Goal: Browse casually

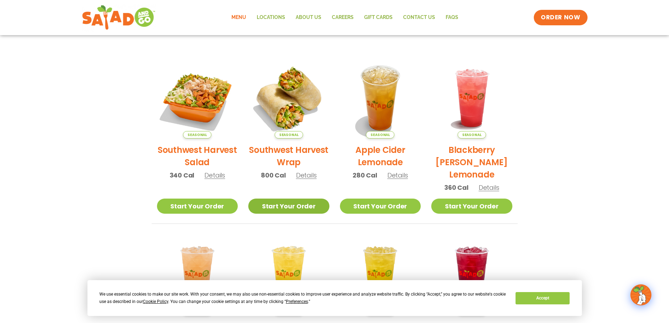
scroll to position [140, 0]
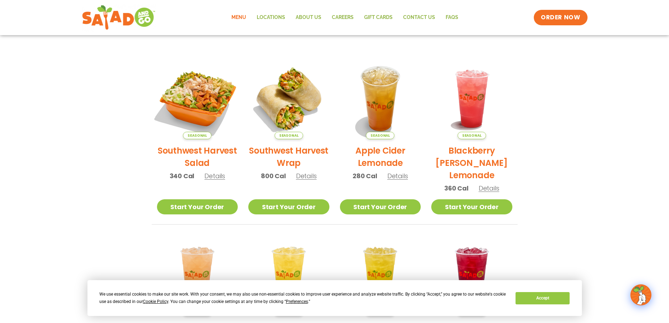
click at [211, 101] on img at bounding box center [197, 98] width 95 height 95
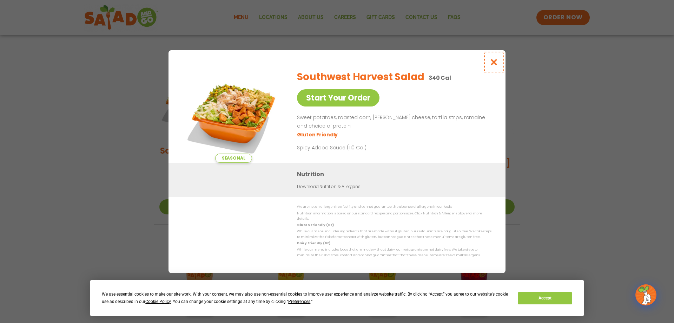
click at [498, 65] on icon "Close modal" at bounding box center [494, 61] width 9 height 7
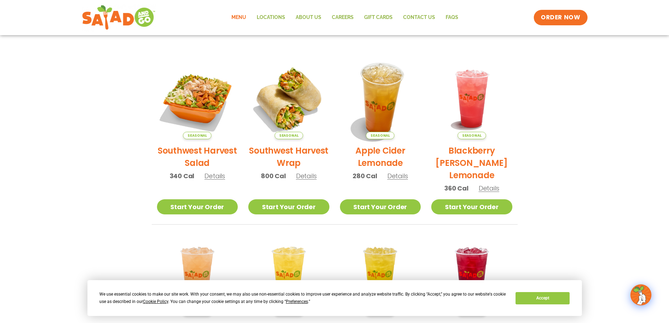
scroll to position [0, 0]
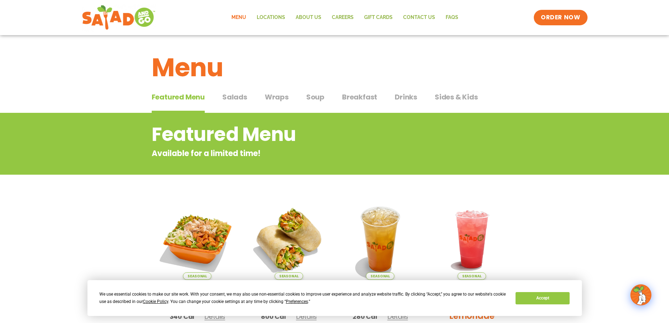
click at [273, 100] on span "Wraps" at bounding box center [277, 97] width 24 height 11
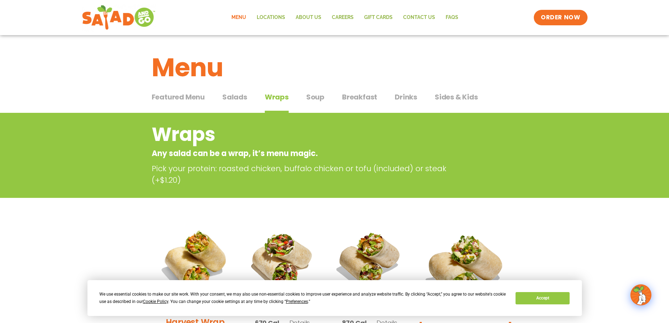
click at [225, 96] on span "Salads" at bounding box center [234, 97] width 25 height 11
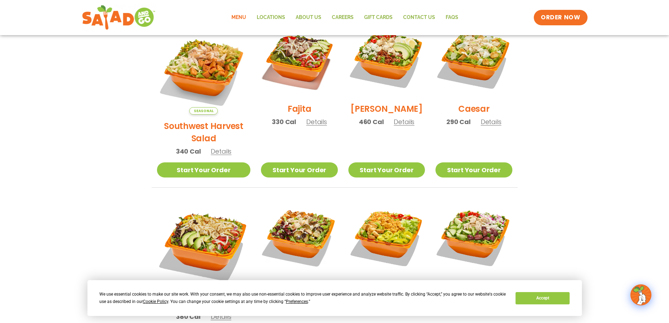
scroll to position [211, 0]
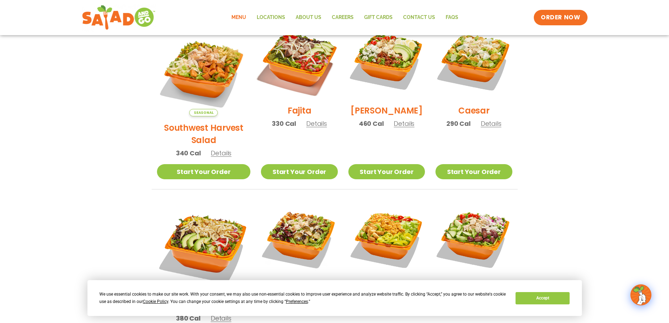
click at [290, 70] on img at bounding box center [299, 61] width 90 height 90
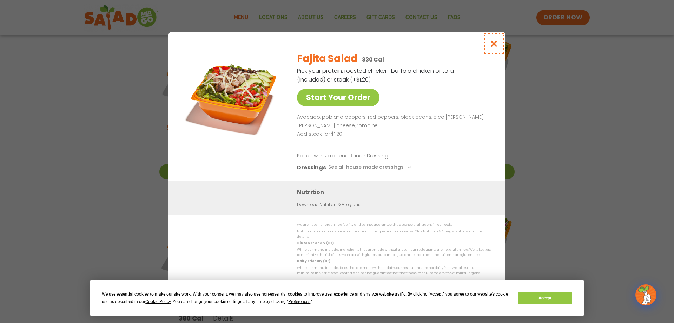
click at [495, 47] on icon "Close modal" at bounding box center [494, 43] width 9 height 7
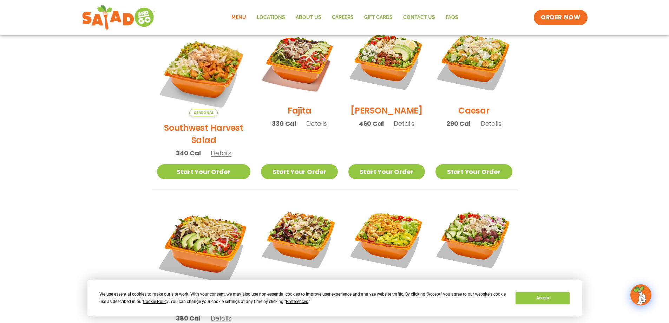
scroll to position [140, 0]
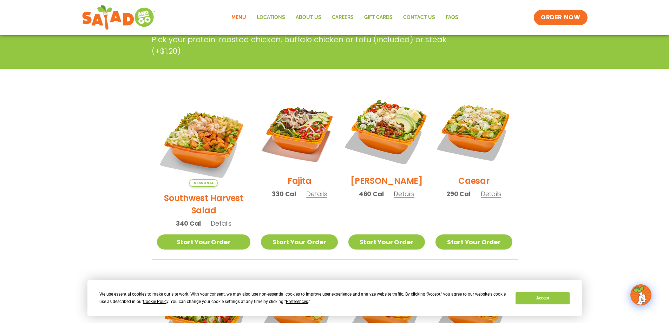
click at [391, 124] on img at bounding box center [387, 131] width 90 height 90
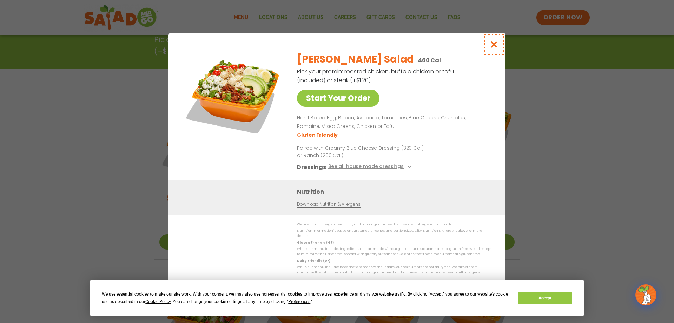
click at [494, 48] on icon "Close modal" at bounding box center [494, 44] width 9 height 7
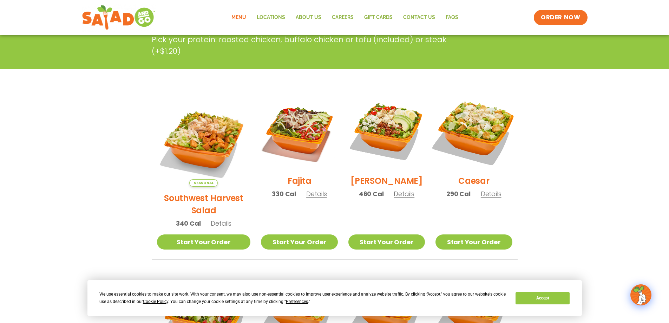
click at [487, 128] on img at bounding box center [474, 131] width 90 height 90
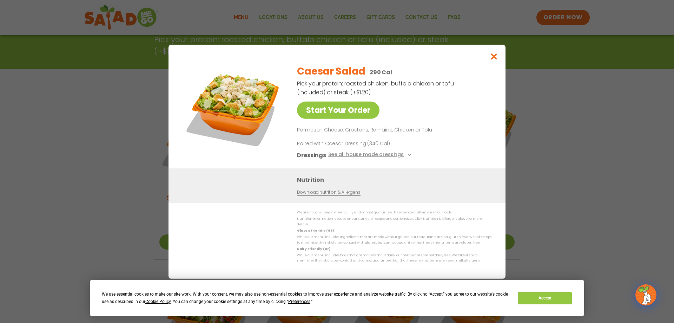
click at [487, 128] on div "Caesar Salad 290 Cal Pick your protein: roasted chicken, buffalo chicken or tof…" at bounding box center [393, 114] width 192 height 110
click at [494, 60] on icon "Close modal" at bounding box center [494, 56] width 9 height 7
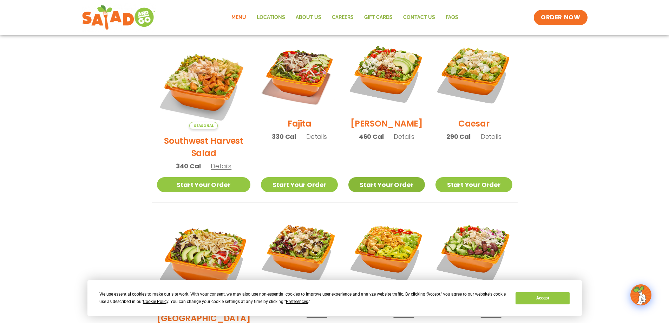
scroll to position [246, 0]
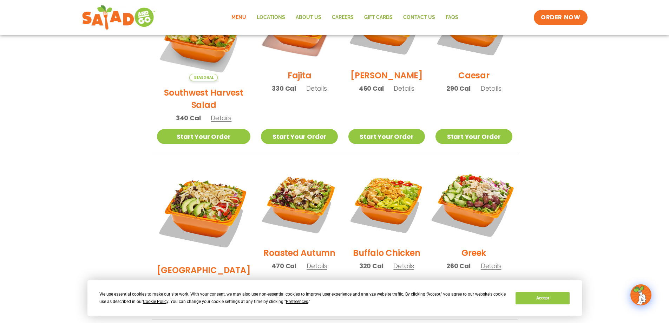
click at [460, 196] on img at bounding box center [474, 203] width 90 height 90
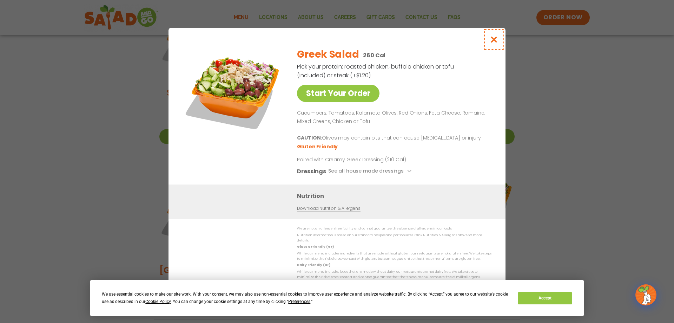
click at [495, 43] on icon "Close modal" at bounding box center [494, 39] width 9 height 7
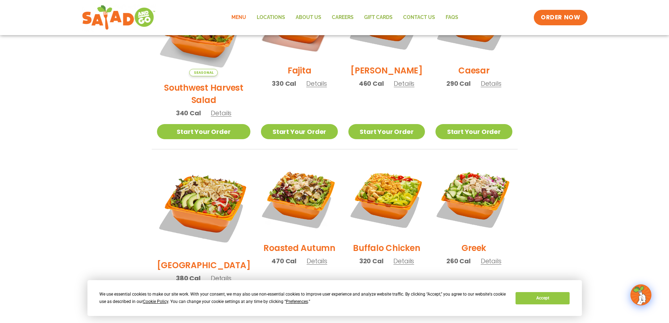
scroll to position [208, 0]
